Goal: Task Accomplishment & Management: Manage account settings

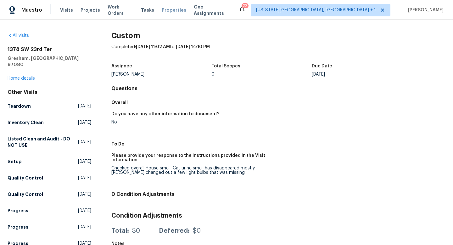
click at [163, 10] on span "Properties" at bounding box center [174, 10] width 25 height 6
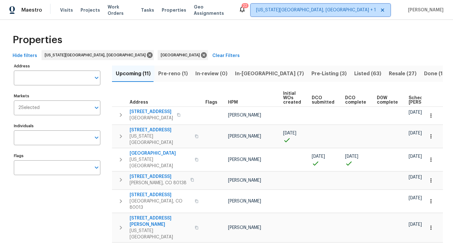
click at [351, 8] on span "Colorado Springs, CO + 1" at bounding box center [316, 10] width 120 height 6
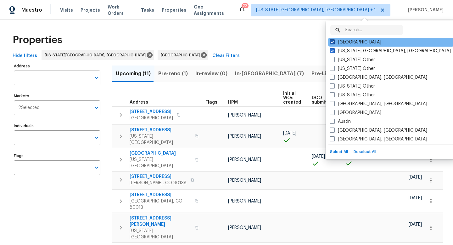
click at [332, 42] on span at bounding box center [331, 41] width 5 height 5
click at [332, 42] on input "Denver" at bounding box center [331, 41] width 4 height 4
checkbox input "false"
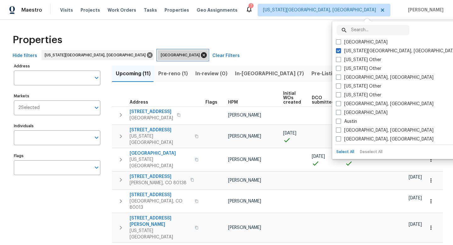
click at [200, 54] on icon at bounding box center [203, 55] width 7 height 7
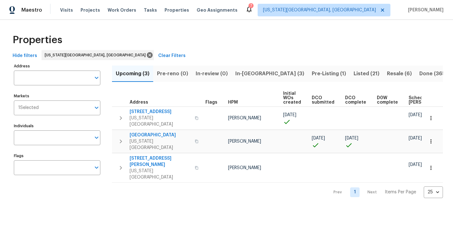
click at [250, 73] on span "In-reno (3)" at bounding box center [269, 73] width 69 height 9
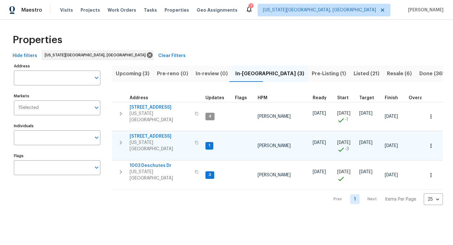
click at [147, 133] on span "70 Palm Springs Dr" at bounding box center [160, 136] width 61 height 6
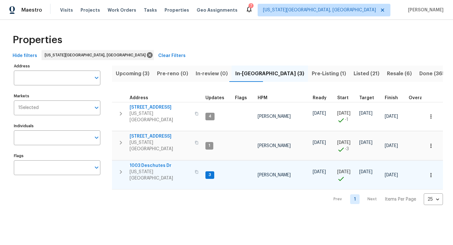
click at [141, 162] on span "1003 Deschutes Dr" at bounding box center [160, 165] width 61 height 6
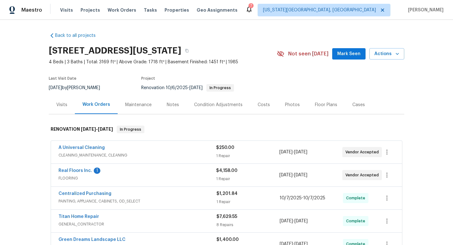
click at [345, 55] on span "Mark Seen" at bounding box center [348, 54] width 23 height 8
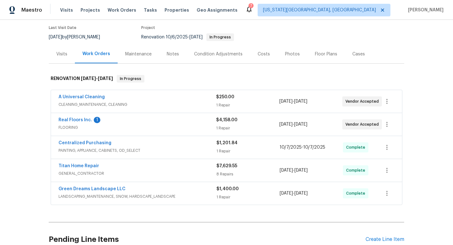
scroll to position [69, 0]
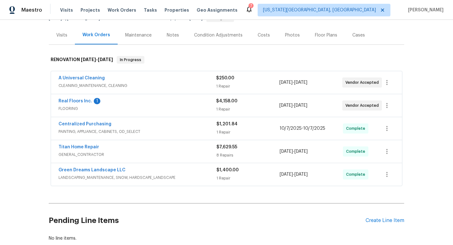
click at [82, 98] on span "Real Floors Inc." at bounding box center [75, 101] width 34 height 6
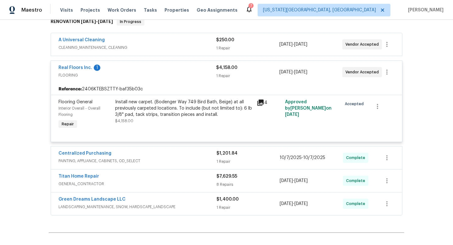
scroll to position [106, 0]
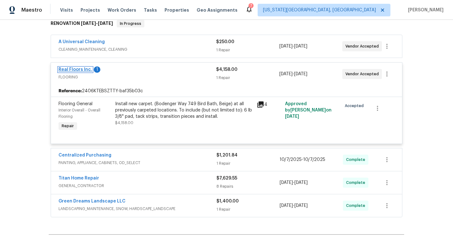
click at [79, 68] on link "Real Floors Inc." at bounding box center [75, 69] width 34 height 4
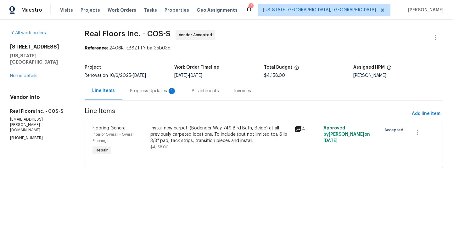
click at [151, 90] on div "Progress Updates 1" at bounding box center [153, 91] width 47 height 6
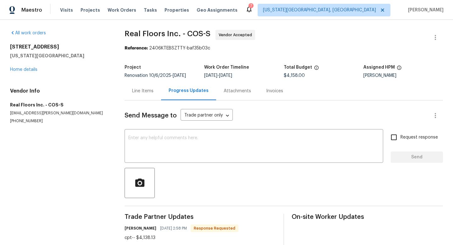
scroll to position [14, 0]
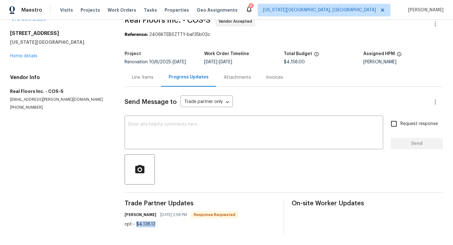
drag, startPoint x: 156, startPoint y: 225, endPoint x: 136, endPoint y: 224, distance: 20.1
click at [136, 224] on div "cpt-- $4,138.13" at bounding box center [181, 224] width 114 height 6
copy div "$4,138.13"
click at [140, 75] on div "Line Items" at bounding box center [142, 77] width 21 height 6
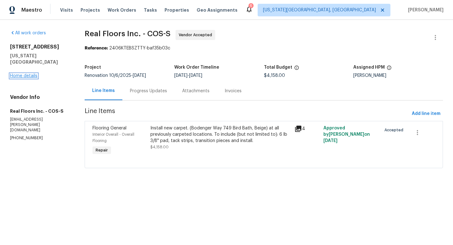
click at [25, 76] on link "Home details" at bounding box center [23, 76] width 27 height 4
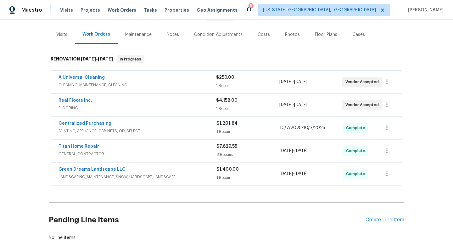
scroll to position [69, 0]
click at [86, 78] on link "A Universal Cleaning" at bounding box center [81, 78] width 46 height 4
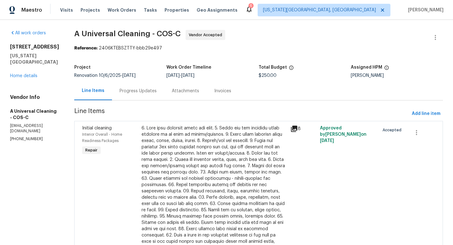
click at [152, 91] on div "Progress Updates" at bounding box center [137, 91] width 37 height 6
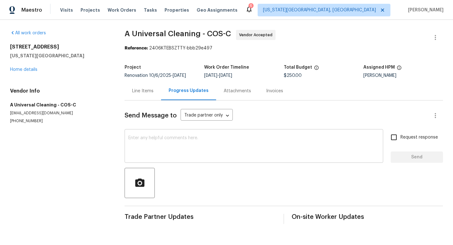
click at [180, 152] on textarea at bounding box center [253, 146] width 251 height 22
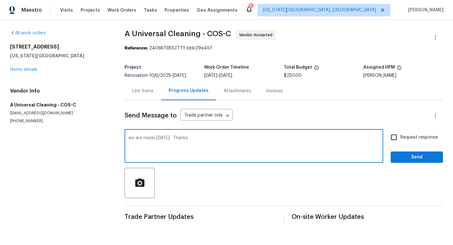
type textarea "we are ready tomorrow. Thanks"
click at [397, 139] on input "Request response" at bounding box center [393, 136] width 13 height 13
checkbox input "true"
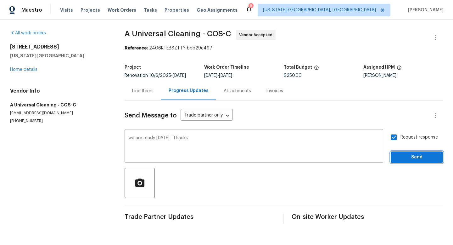
click at [407, 159] on span "Send" at bounding box center [416, 157] width 42 height 8
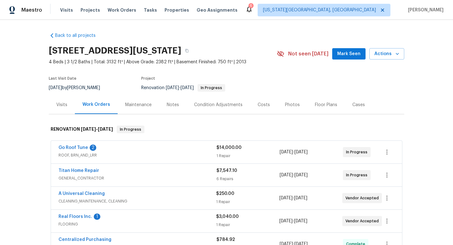
click at [174, 105] on div "Notes" at bounding box center [173, 105] width 12 height 6
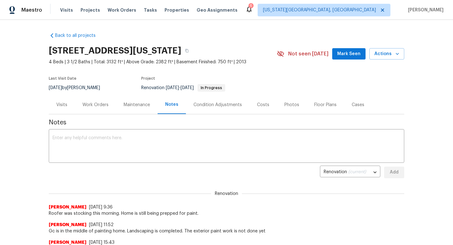
click at [353, 56] on span "Mark Seen" at bounding box center [348, 54] width 23 height 8
click at [325, 102] on div "Floor Plans" at bounding box center [325, 105] width 22 height 6
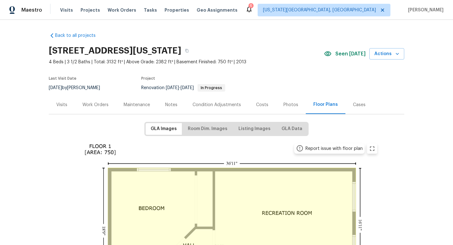
click at [287, 105] on div "Photos" at bounding box center [290, 105] width 15 height 6
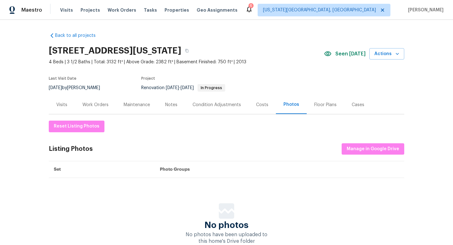
click at [262, 107] on div "Costs" at bounding box center [262, 105] width 12 height 6
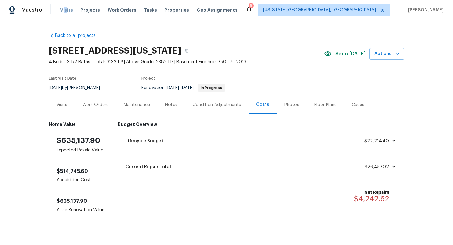
click at [64, 10] on span "Visits" at bounding box center [66, 10] width 13 height 6
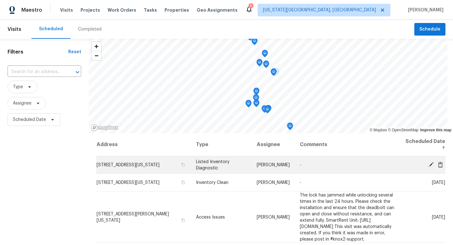
click at [431, 164] on icon at bounding box center [430, 164] width 5 height 5
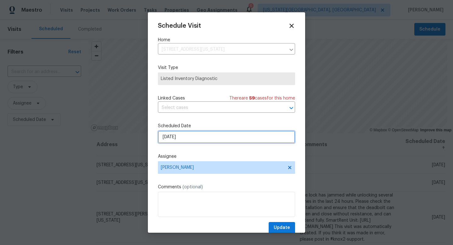
click at [201, 140] on input "[DATE]" at bounding box center [226, 136] width 137 height 13
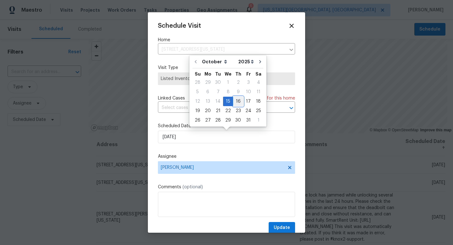
click at [239, 100] on div "16" at bounding box center [238, 101] width 10 height 9
type input "[DATE]"
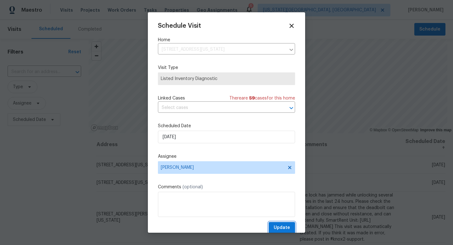
click at [282, 229] on span "Update" at bounding box center [281, 228] width 16 height 8
